Goal: Task Accomplishment & Management: Manage account settings

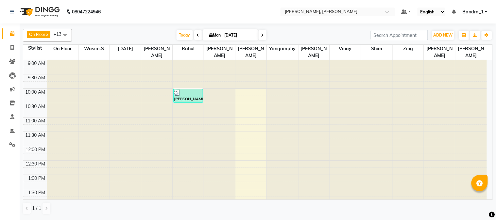
scroll to position [243, 0]
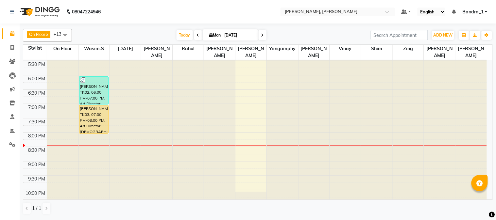
click at [89, 109] on div "HIMANSHU WADHWANI, TK03, 07:00 PM-08:00 PM, Art Director Male" at bounding box center [93, 120] width 29 height 28
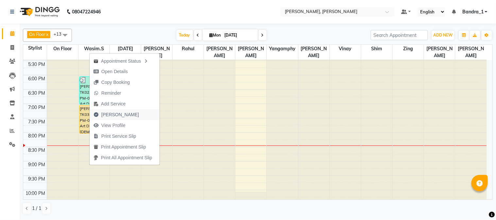
click at [116, 113] on span "Mark Done" at bounding box center [120, 114] width 38 height 7
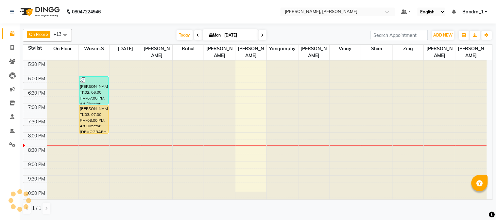
select select "service"
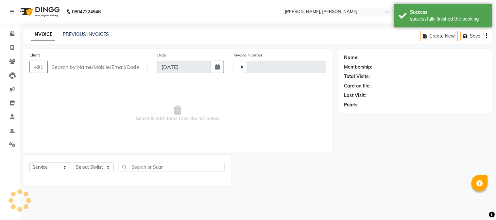
type input "1224"
select select "7997"
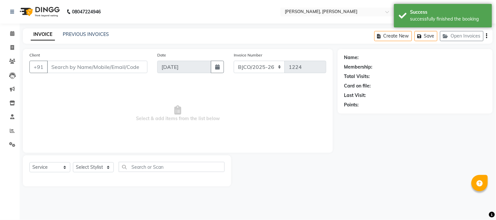
type input "9045663489"
select select "54154"
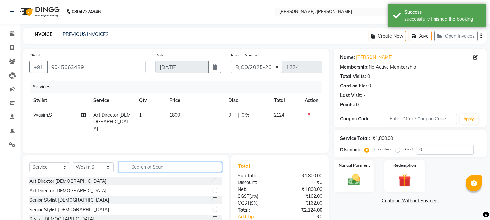
drag, startPoint x: 145, startPoint y: 169, endPoint x: 140, endPoint y: 144, distance: 24.7
click at [142, 169] on input "text" at bounding box center [171, 167] width 104 height 10
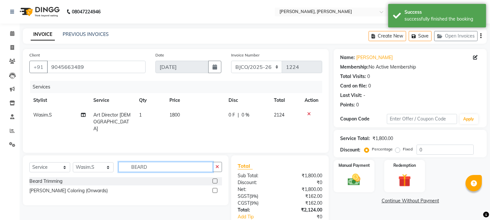
type input "BEARD"
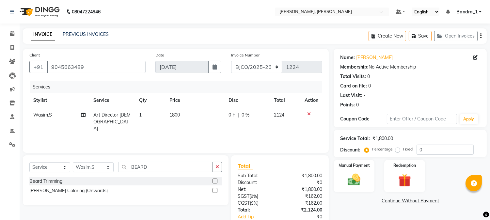
click at [216, 180] on label at bounding box center [215, 181] width 5 height 5
click at [216, 180] on input "checkbox" at bounding box center [215, 181] width 4 height 4
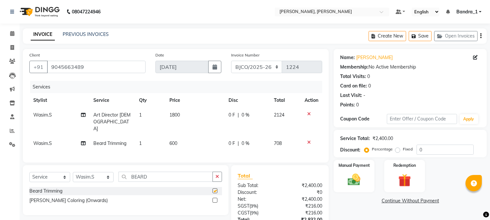
checkbox input "false"
click at [172, 141] on span "600" at bounding box center [174, 144] width 8 height 6
select select "54154"
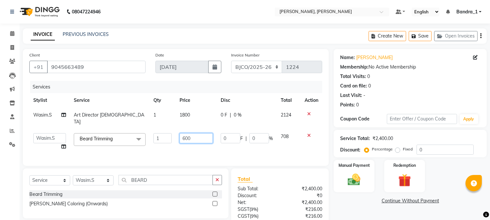
click at [185, 133] on input "600" at bounding box center [196, 138] width 33 height 10
type input "1000"
click at [231, 116] on div "0 F | 0 %" at bounding box center [247, 115] width 52 height 7
select select "54154"
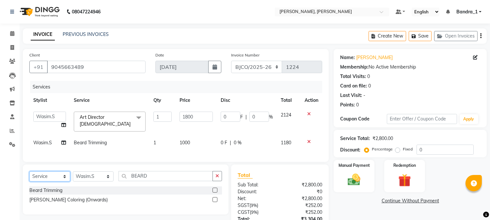
click at [64, 182] on select "Select Service Product Membership Package Voucher Prepaid Gift Card" at bounding box center [49, 177] width 41 height 10
select select "product"
click at [29, 174] on select "Select Service Product Membership Package Voucher Prepaid Gift Card" at bounding box center [49, 177] width 41 height 10
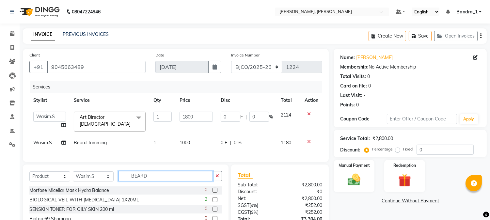
drag, startPoint x: 160, startPoint y: 178, endPoint x: 93, endPoint y: 164, distance: 68.1
click at [103, 179] on div "Select Service Product Membership Package Voucher Prepaid Gift Card Select Styl…" at bounding box center [125, 178] width 193 height 15
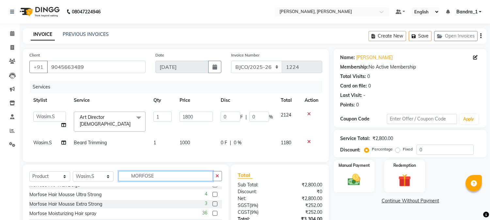
scroll to position [124, 0]
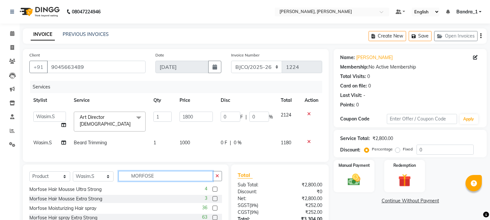
type input "MORFOSE"
click at [213, 210] on label at bounding box center [215, 208] width 5 height 5
click at [213, 210] on input "checkbox" at bounding box center [215, 209] width 4 height 4
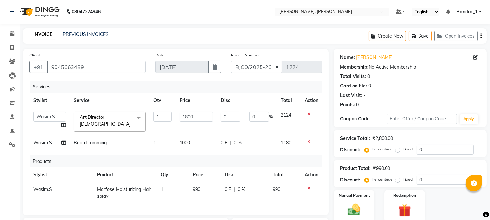
checkbox input "false"
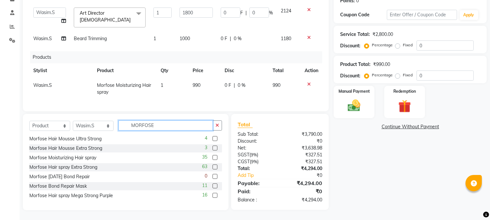
drag, startPoint x: 158, startPoint y: 128, endPoint x: 134, endPoint y: 83, distance: 51.2
click at [112, 127] on div "Select Service Product Membership Package Voucher Prepaid Gift Card Select Styl…" at bounding box center [125, 128] width 193 height 15
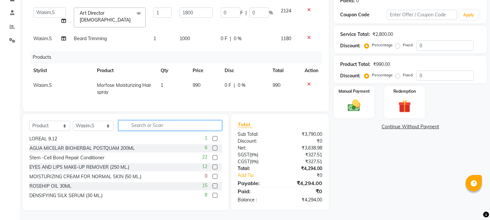
drag, startPoint x: 142, startPoint y: 124, endPoint x: 129, endPoint y: 107, distance: 21.8
click at [139, 121] on input "text" at bounding box center [171, 126] width 104 height 10
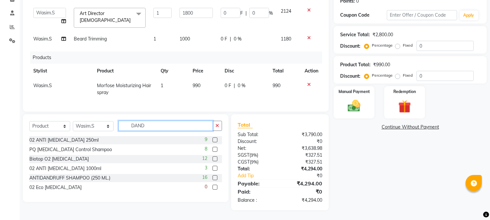
scroll to position [0, 0]
type input "DANDRUFF"
click at [216, 149] on label at bounding box center [215, 149] width 5 height 5
click at [216, 149] on input "checkbox" at bounding box center [215, 150] width 4 height 4
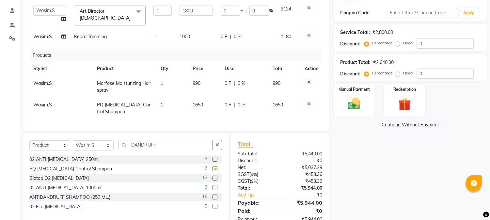
checkbox input "false"
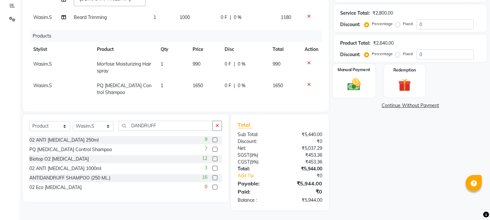
click at [357, 86] on img at bounding box center [355, 84] width 22 height 15
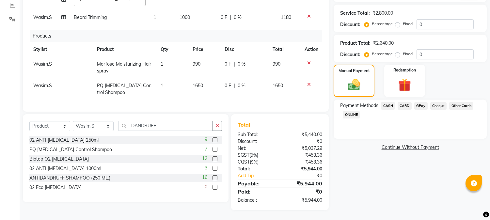
click at [408, 102] on span "CARD" at bounding box center [405, 106] width 14 height 8
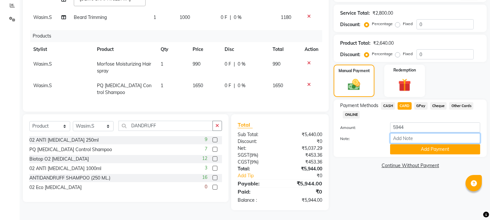
click at [407, 136] on input "Note:" at bounding box center [435, 138] width 90 height 10
type input "6159"
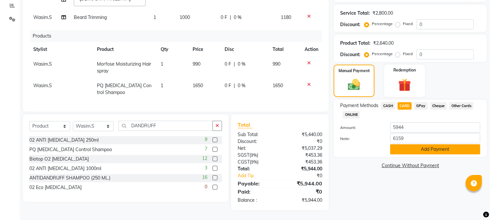
click at [418, 145] on button "Add Payment" at bounding box center [435, 149] width 90 height 10
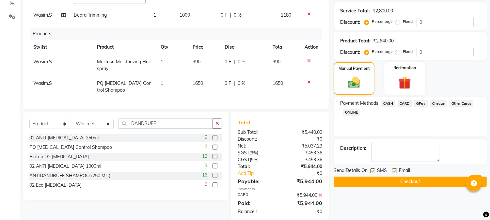
click at [371, 171] on label at bounding box center [373, 171] width 5 height 5
click at [371, 171] on input "checkbox" at bounding box center [373, 171] width 4 height 4
checkbox input "false"
click at [392, 172] on label at bounding box center [394, 171] width 5 height 5
click at [392, 172] on input "checkbox" at bounding box center [394, 171] width 4 height 4
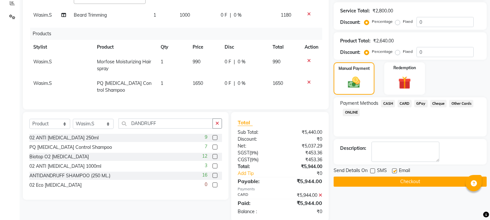
checkbox input "false"
click at [396, 183] on button "Checkout" at bounding box center [410, 182] width 153 height 10
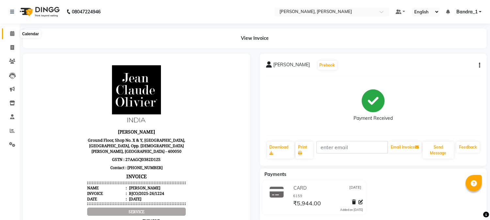
click at [13, 36] on icon at bounding box center [12, 33] width 4 height 5
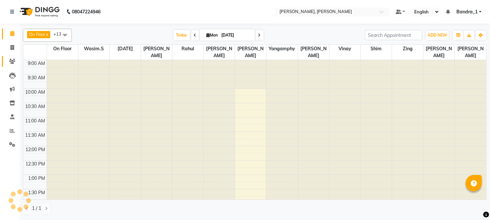
click at [12, 61] on icon at bounding box center [12, 61] width 6 height 5
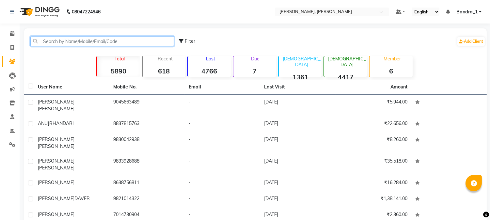
click at [70, 44] on input "text" at bounding box center [102, 41] width 144 height 10
click at [54, 41] on input "text" at bounding box center [102, 41] width 144 height 10
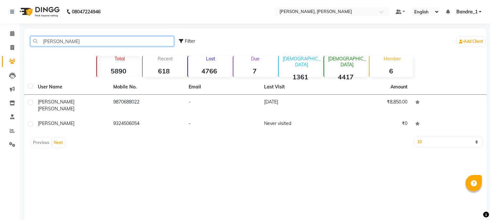
click at [71, 43] on input "KAVYA" at bounding box center [102, 41] width 144 height 10
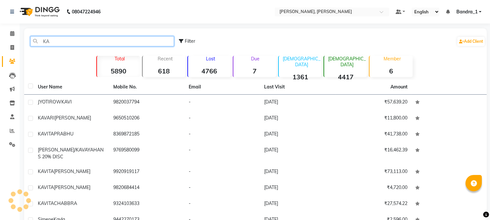
type input "K"
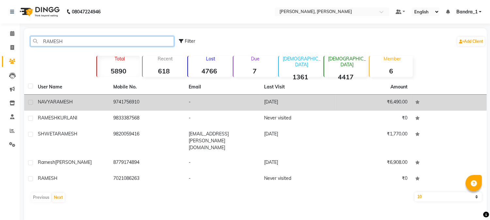
type input "RAMESH"
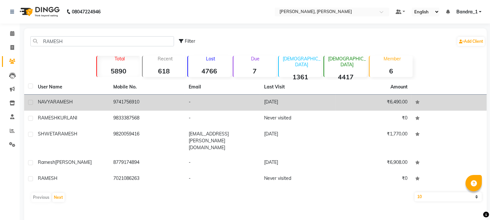
click at [172, 103] on td "9741756910" at bounding box center [146, 103] width 75 height 16
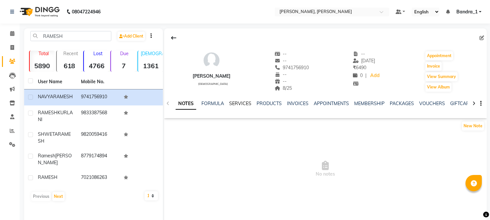
click at [238, 102] on link "SERVICES" at bounding box center [240, 104] width 22 height 6
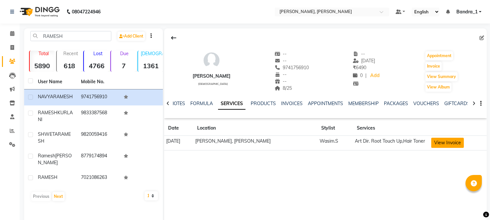
click at [450, 143] on button "View Invoice" at bounding box center [448, 143] width 33 height 10
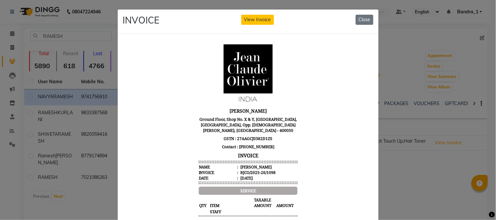
drag, startPoint x: 363, startPoint y: 19, endPoint x: 351, endPoint y: 0, distance: 21.6
click at [363, 19] on button "Close" at bounding box center [364, 20] width 18 height 10
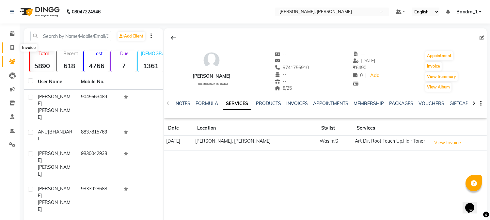
click at [14, 46] on span at bounding box center [12, 48] width 11 height 8
select select "service"
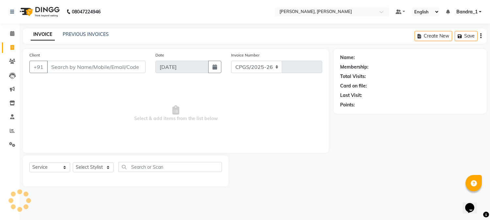
select select "7997"
type input "1225"
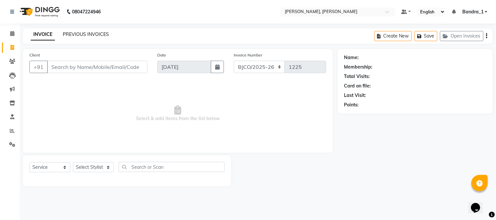
click at [96, 31] on link "PREVIOUS INVOICES" at bounding box center [86, 34] width 46 height 6
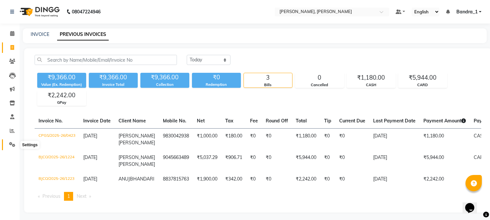
click at [12, 145] on icon at bounding box center [12, 144] width 6 height 5
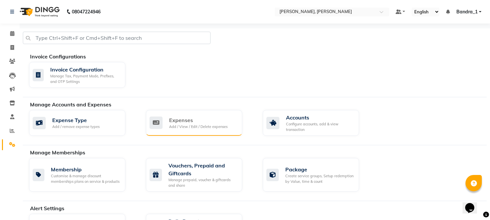
click at [179, 120] on div "Expenses" at bounding box center [198, 120] width 58 height 8
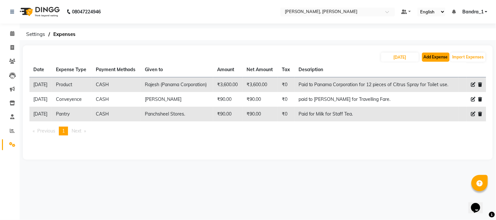
click at [430, 57] on button "Add Expense" at bounding box center [435, 57] width 27 height 9
select select "1"
select select "2374"
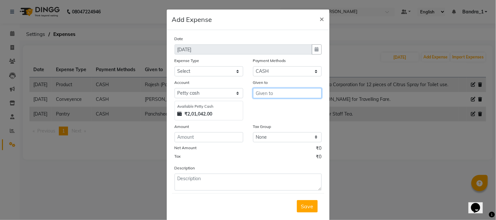
drag, startPoint x: 283, startPoint y: 94, endPoint x: 264, endPoint y: 91, distance: 19.2
click at [277, 93] on input "text" at bounding box center [287, 93] width 69 height 10
click at [277, 108] on ngb-highlight "Wasim .S" at bounding box center [272, 107] width 22 height 7
type input "Wasim.S"
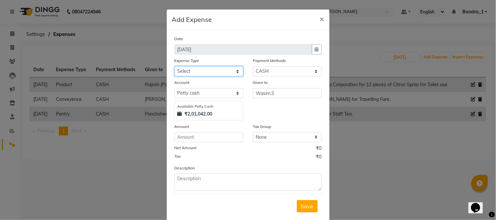
click at [234, 71] on select "Select Advance Salary Amazon B M C Cash transfer to bank Cash transfer to hub C…" at bounding box center [208, 71] width 69 height 10
select select "513"
click at [174, 66] on select "Select Advance Salary Amazon B M C Cash transfer to bank Cash transfer to hub C…" at bounding box center [208, 71] width 69 height 10
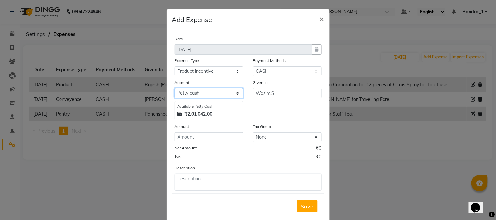
click at [204, 97] on select "Select Default account [PERSON_NAME] cash" at bounding box center [208, 93] width 69 height 10
select select "296"
click at [174, 88] on select "Select Default account [PERSON_NAME] cash" at bounding box center [208, 93] width 69 height 10
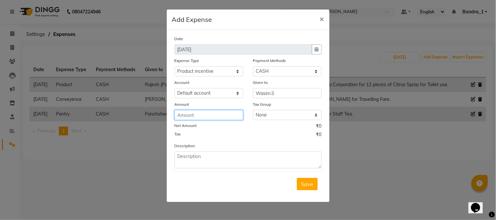
click at [194, 115] on input "number" at bounding box center [208, 115] width 69 height 10
drag, startPoint x: 193, startPoint y: 116, endPoint x: 186, endPoint y: 113, distance: 7.3
click at [193, 115] on input "number" at bounding box center [208, 115] width 69 height 10
type input "350"
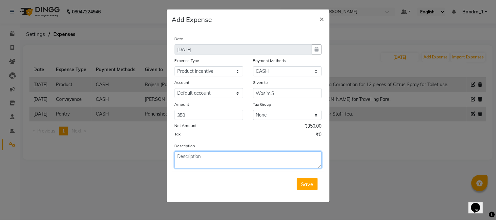
click at [182, 159] on textarea at bounding box center [247, 160] width 147 height 17
click at [180, 159] on textarea at bounding box center [247, 160] width 147 height 17
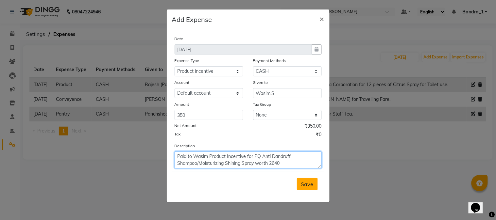
type textarea "Paid to Wasim Product Incentive for PQ Anti Dandruff Shampoo/Moisturizing Shini…"
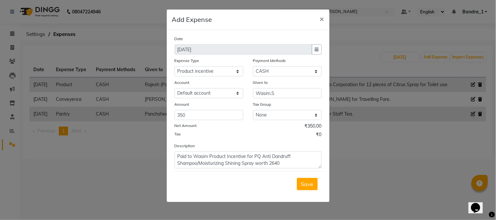
click at [305, 183] on span "Save" at bounding box center [307, 184] width 12 height 7
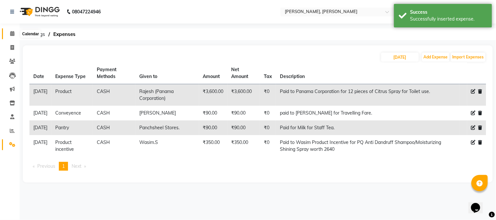
click at [11, 34] on icon at bounding box center [12, 33] width 4 height 5
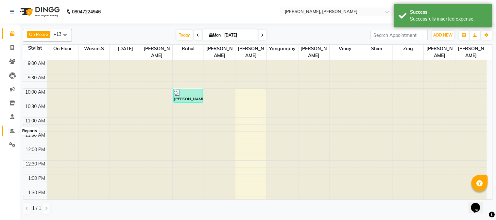
click at [14, 132] on icon at bounding box center [12, 130] width 5 height 5
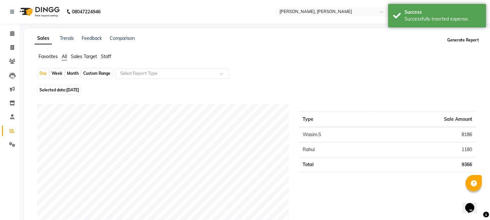
click at [456, 40] on button "Generate Report" at bounding box center [463, 40] width 35 height 9
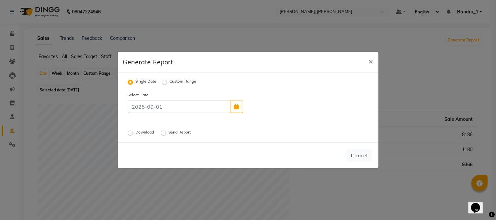
click at [136, 133] on label "Download" at bounding box center [146, 133] width 20 height 8
click at [130, 133] on input "Download" at bounding box center [131, 133] width 5 height 5
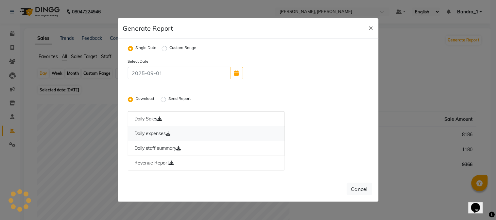
click at [154, 134] on link "Daily expenses" at bounding box center [206, 133] width 157 height 15
click at [369, 27] on span "×" at bounding box center [371, 28] width 5 height 10
radio input "false"
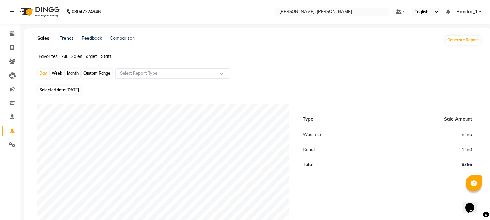
click at [102, 55] on span "Staff" at bounding box center [106, 57] width 10 height 6
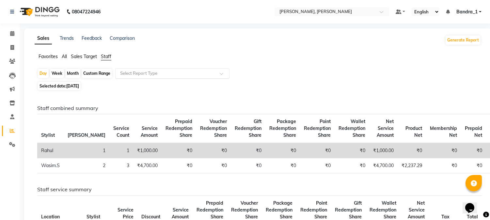
click at [223, 74] on span at bounding box center [224, 75] width 8 height 7
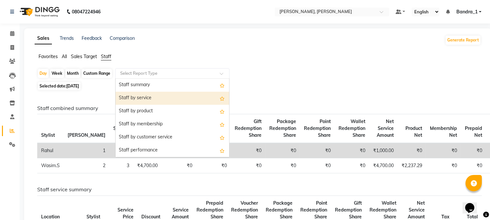
drag, startPoint x: 175, startPoint y: 98, endPoint x: 186, endPoint y: 98, distance: 11.1
click at [176, 98] on div "Staff by service" at bounding box center [173, 98] width 114 height 13
select select "csv"
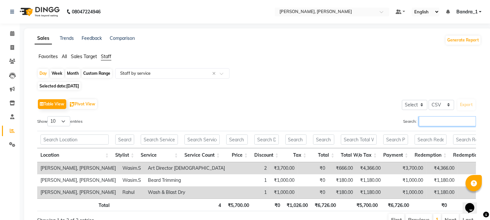
drag, startPoint x: 426, startPoint y: 124, endPoint x: 420, endPoint y: 125, distance: 5.9
click at [424, 126] on input "Search:" at bounding box center [447, 121] width 57 height 10
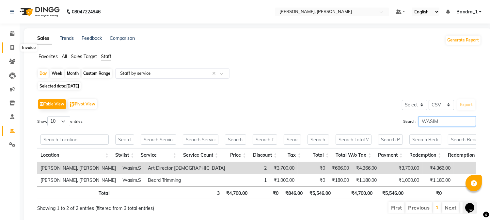
type input "WASIM"
click at [13, 47] on icon at bounding box center [12, 47] width 4 height 5
select select "7997"
select select "service"
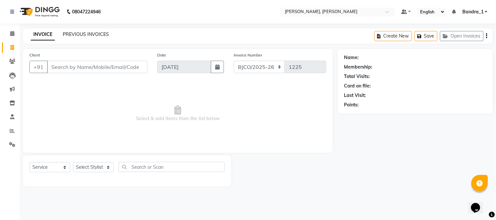
click at [80, 33] on link "PREVIOUS INVOICES" at bounding box center [86, 34] width 46 height 6
